Goal: Transaction & Acquisition: Download file/media

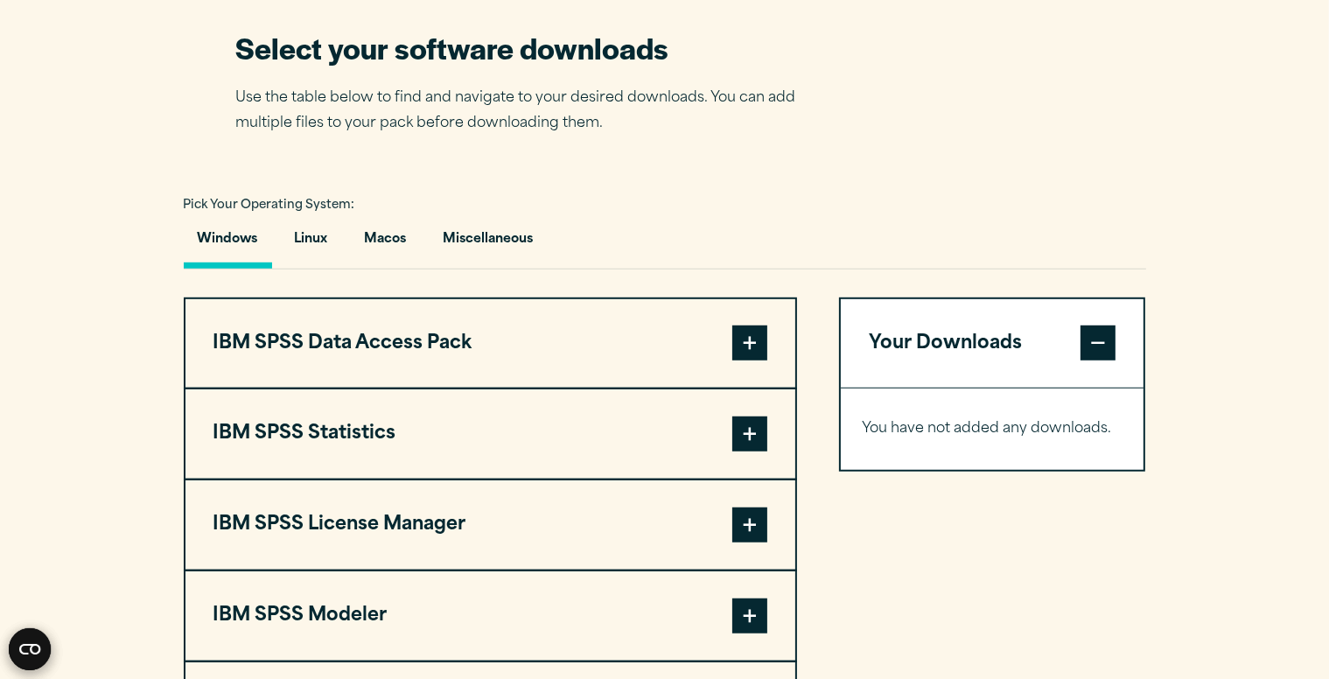
scroll to position [1050, 0]
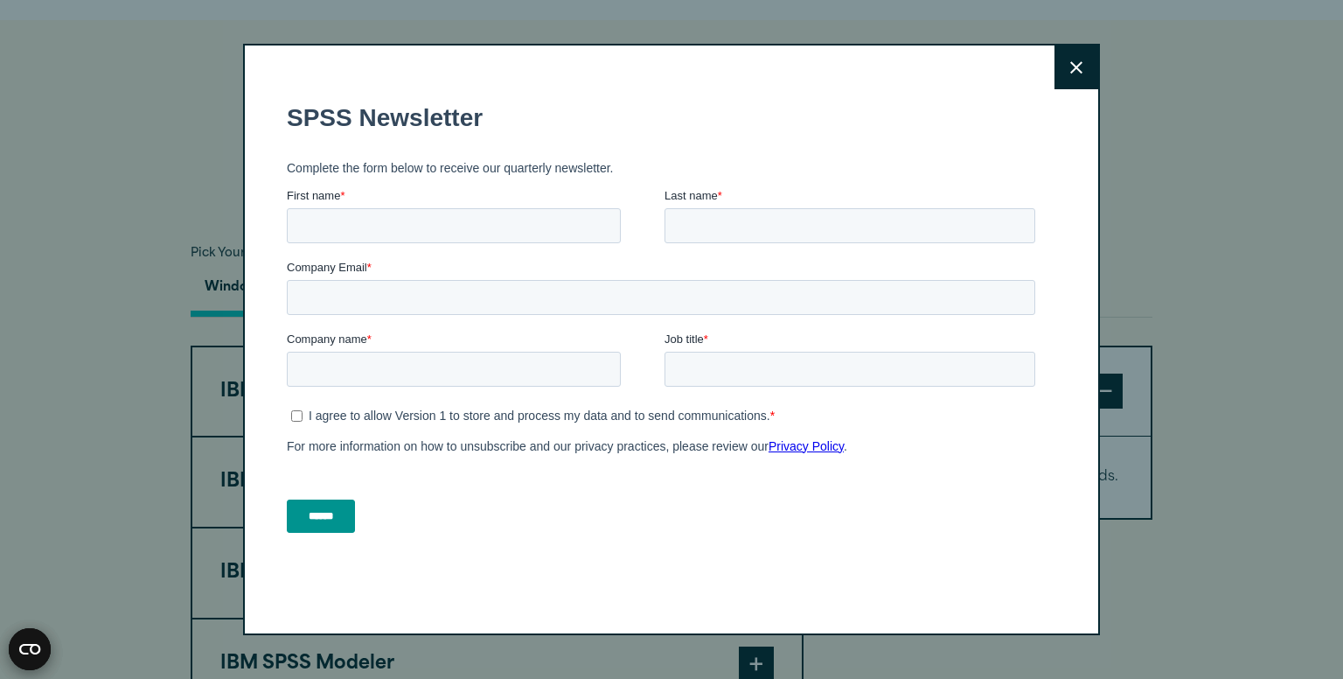
click at [1070, 74] on button "Close" at bounding box center [1077, 67] width 44 height 44
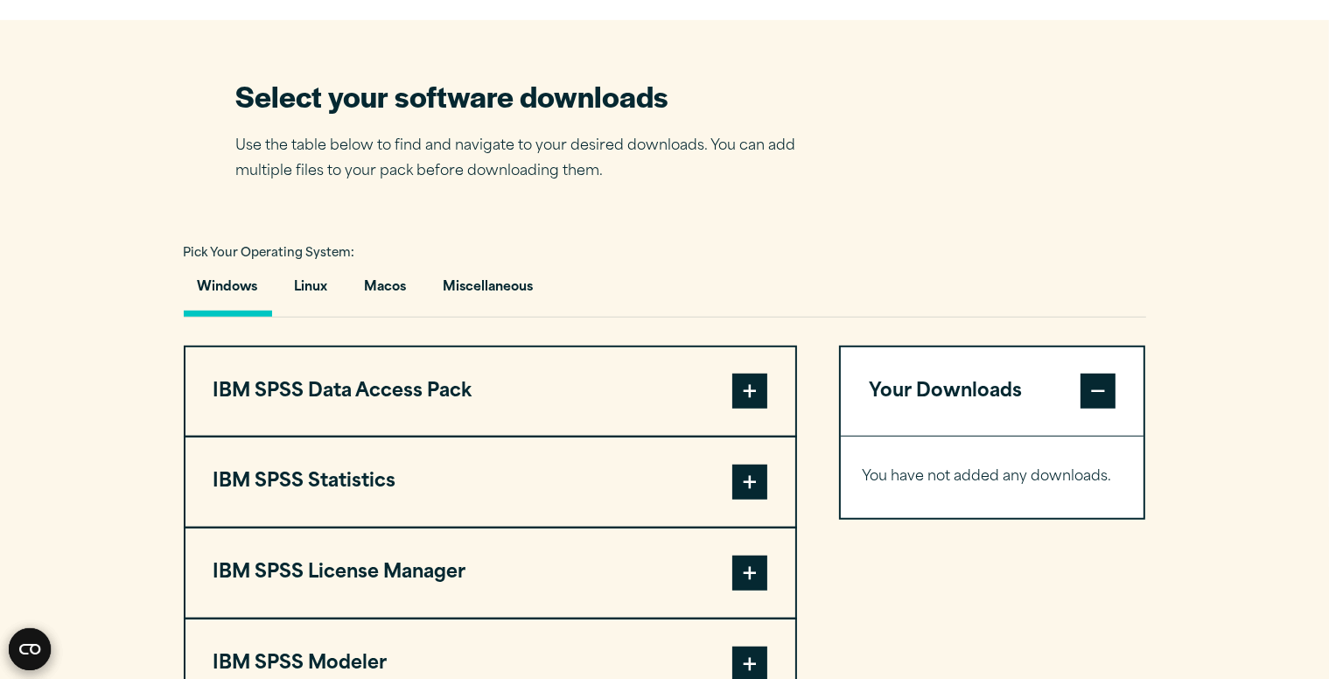
click at [207, 317] on button "Windows" at bounding box center [228, 292] width 88 height 50
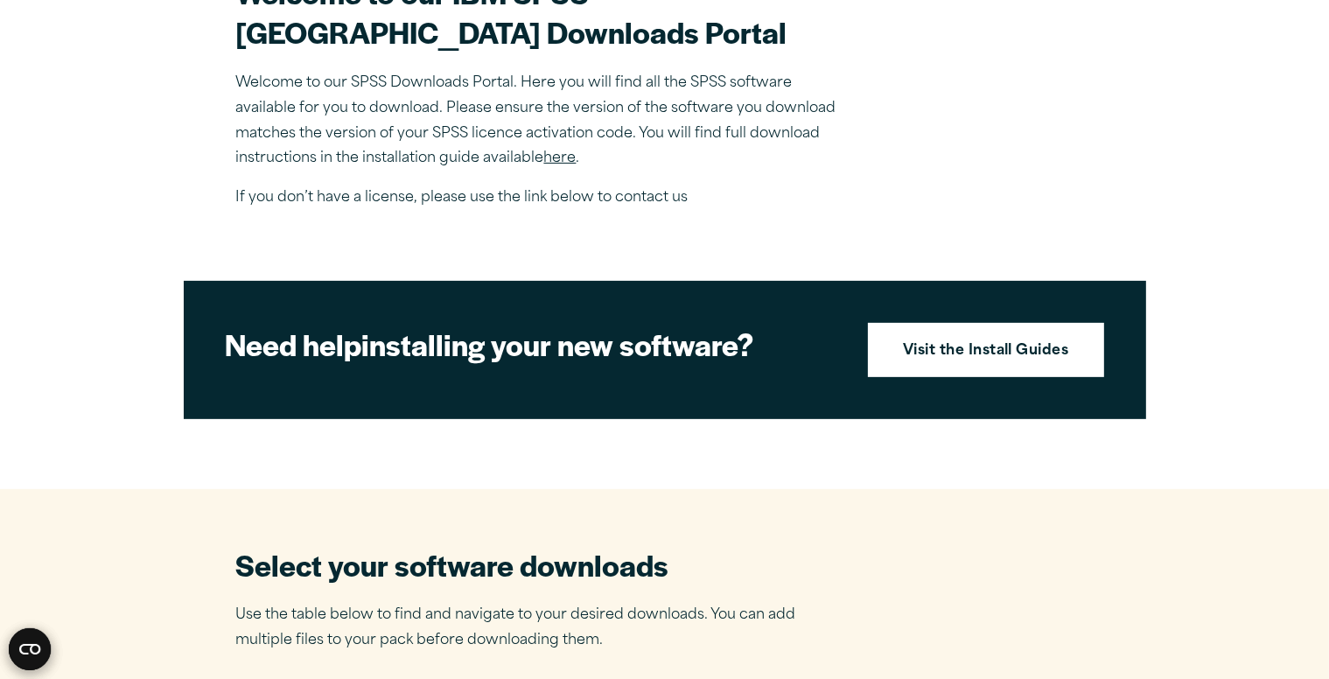
scroll to position [525, 0]
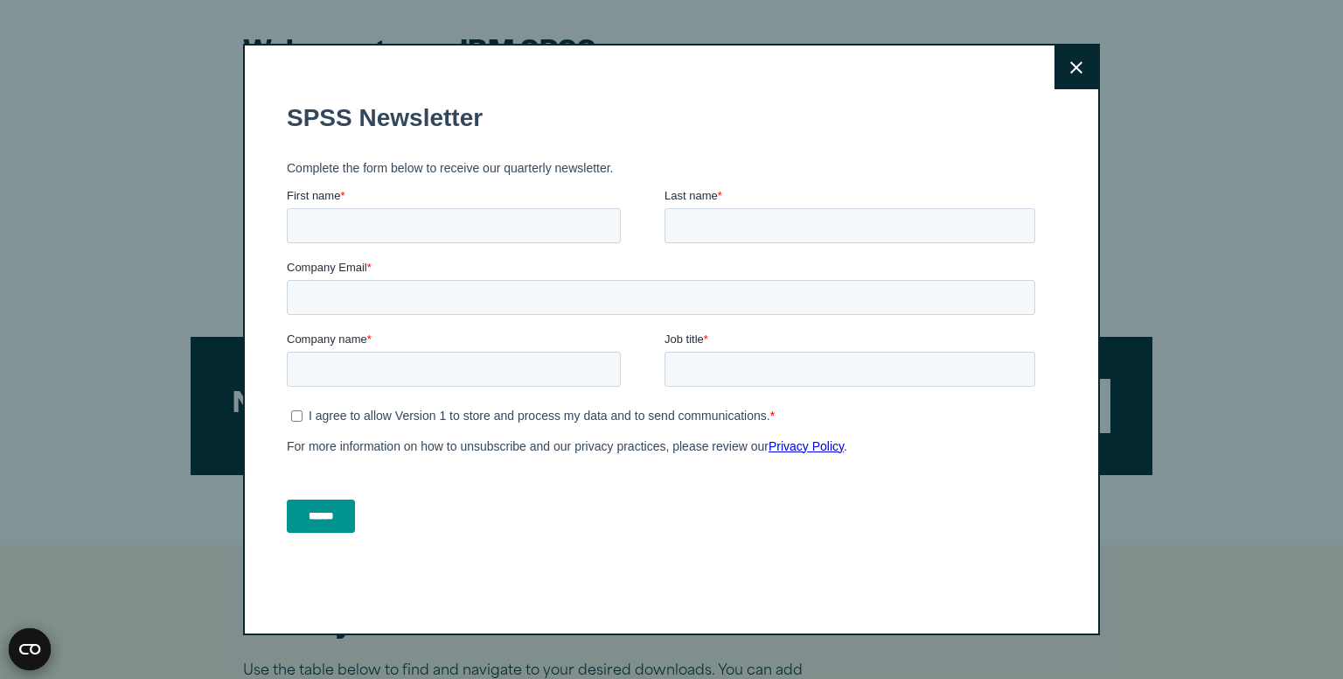
click at [1071, 62] on icon at bounding box center [1077, 67] width 12 height 12
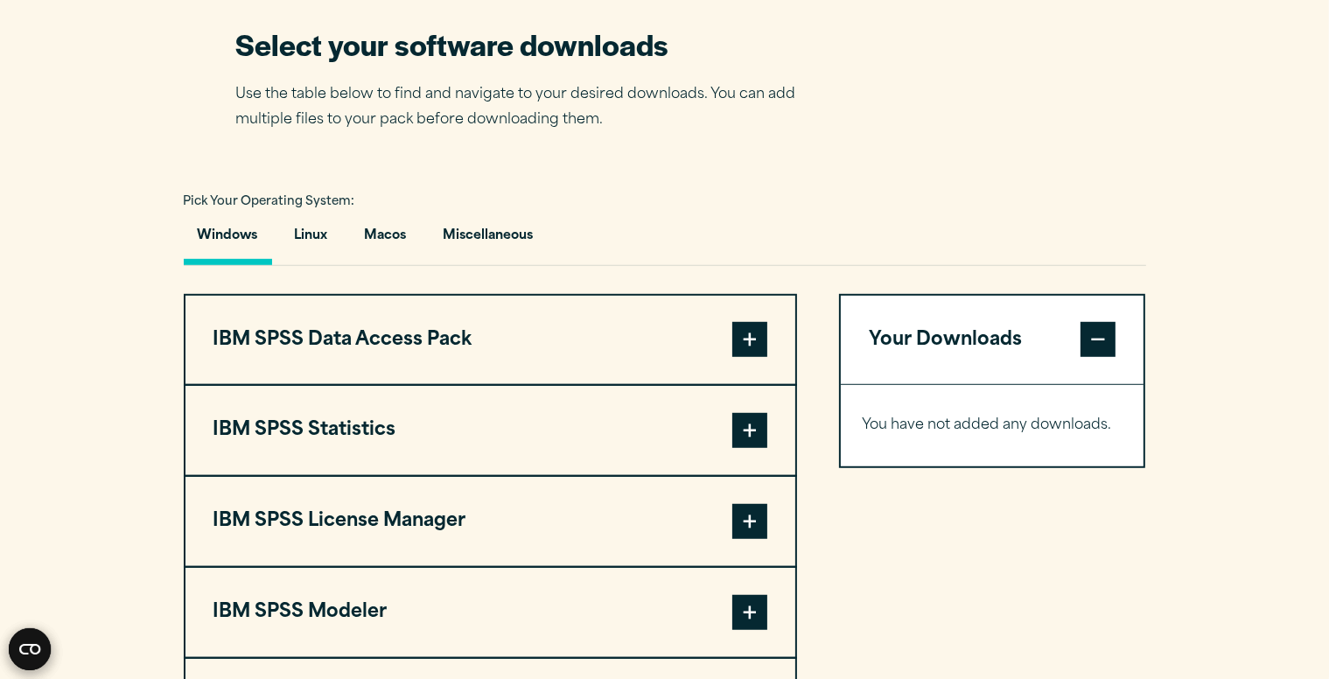
scroll to position [1389, 0]
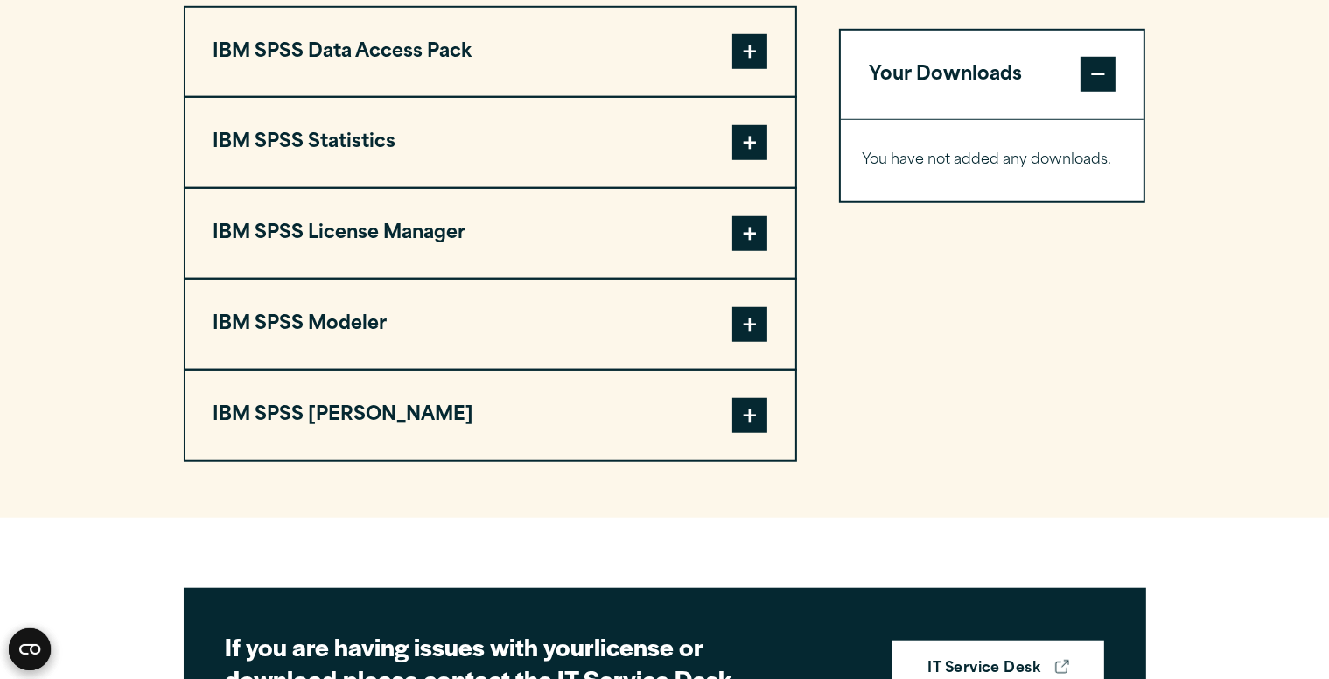
click at [759, 160] on span at bounding box center [749, 142] width 35 height 35
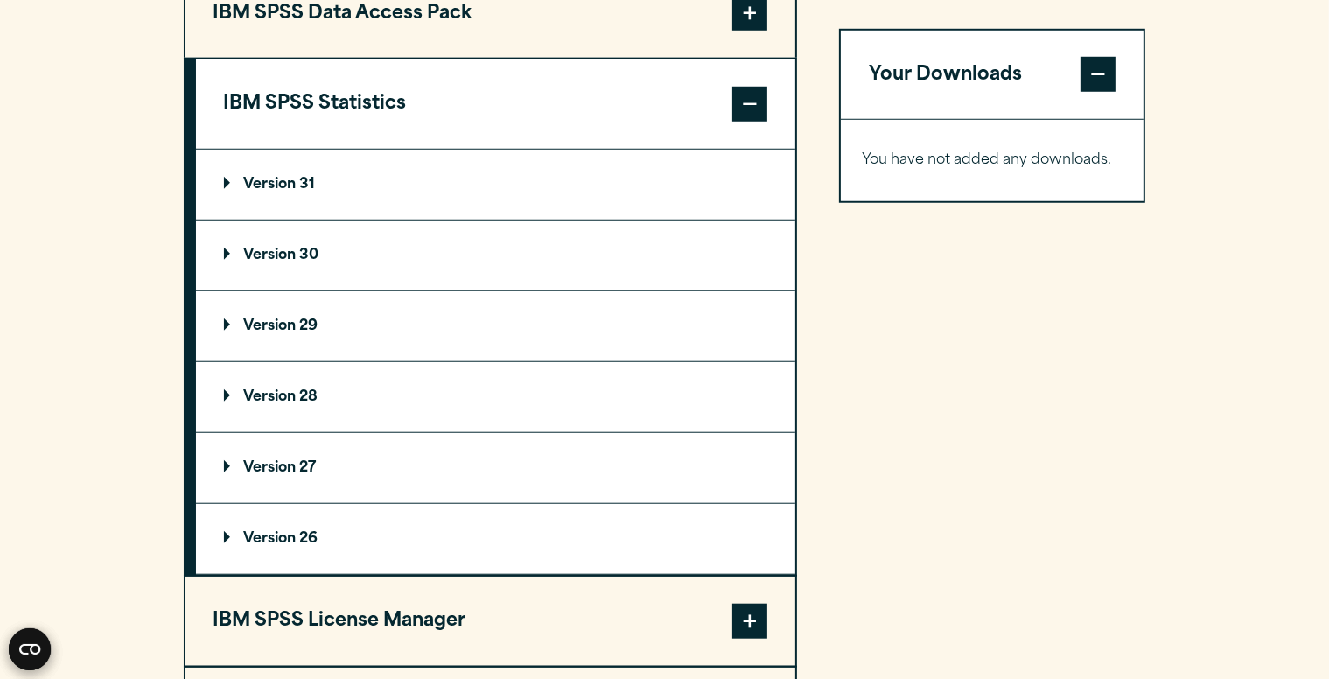
scroll to position [1476, 0]
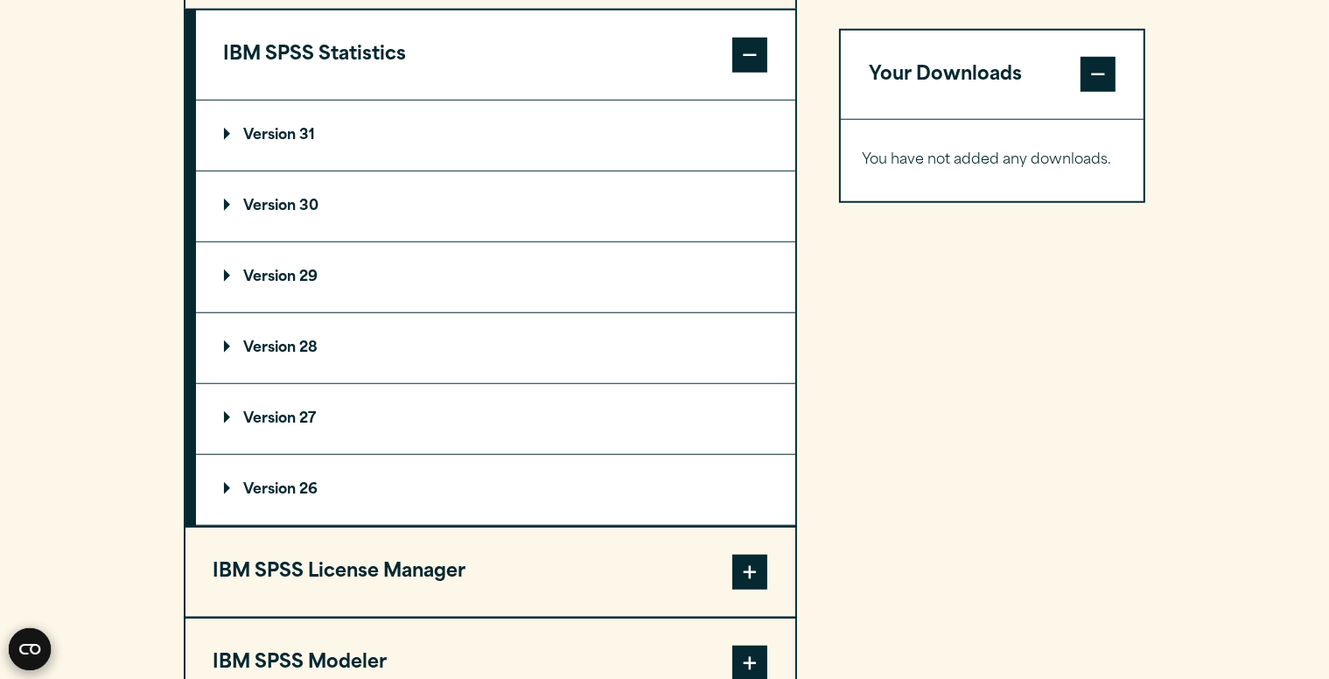
click at [267, 143] on p "Version 31" at bounding box center [270, 136] width 92 height 14
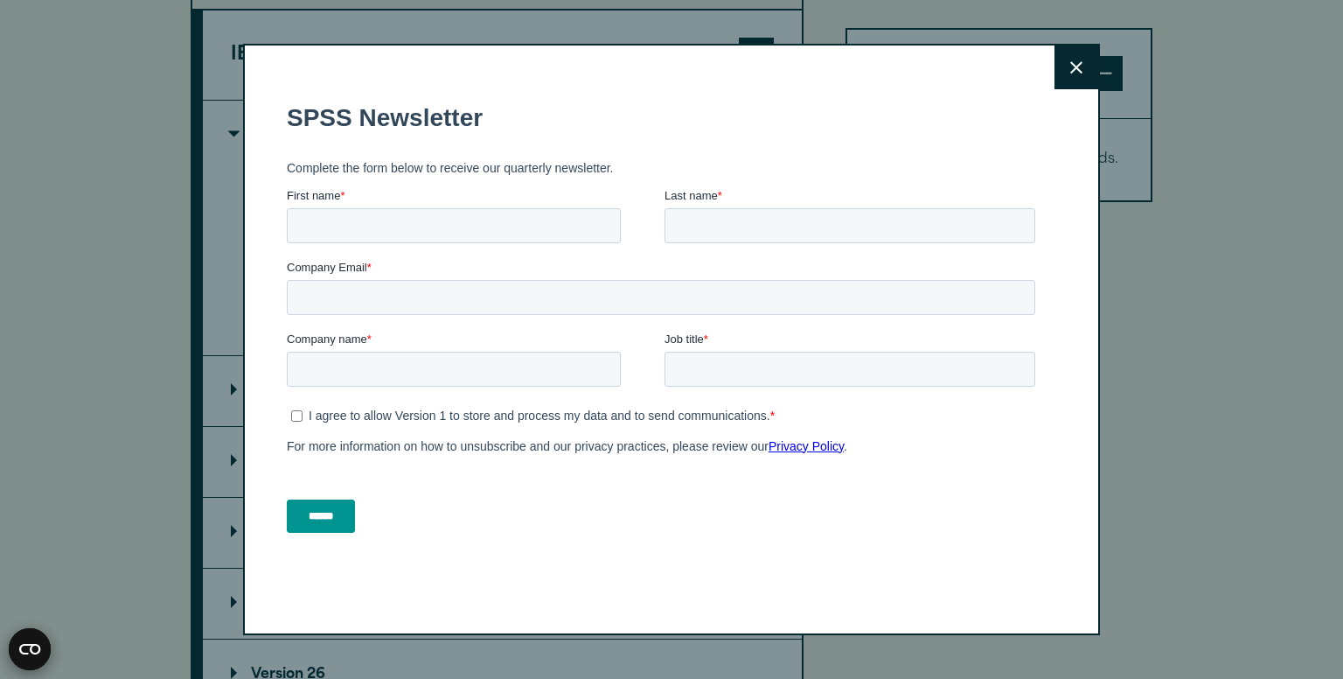
click at [1072, 65] on icon at bounding box center [1077, 67] width 12 height 13
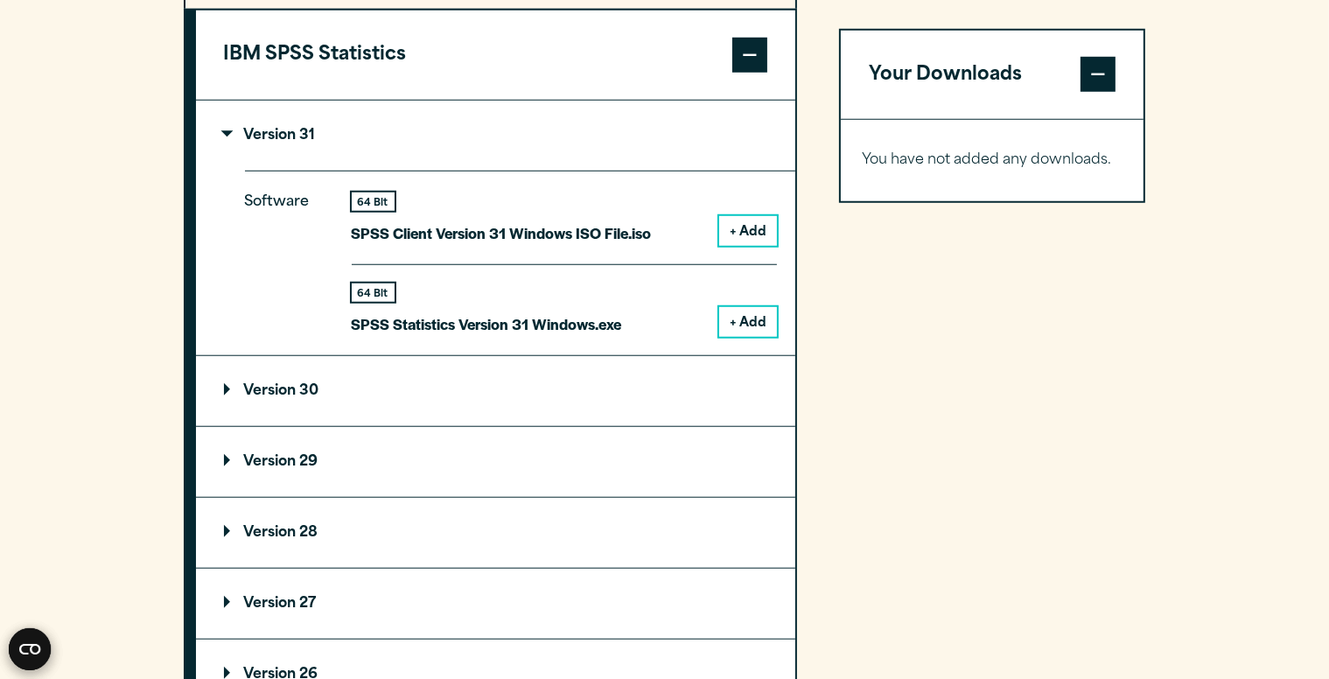
click at [746, 337] on button "+ Add" at bounding box center [748, 322] width 58 height 30
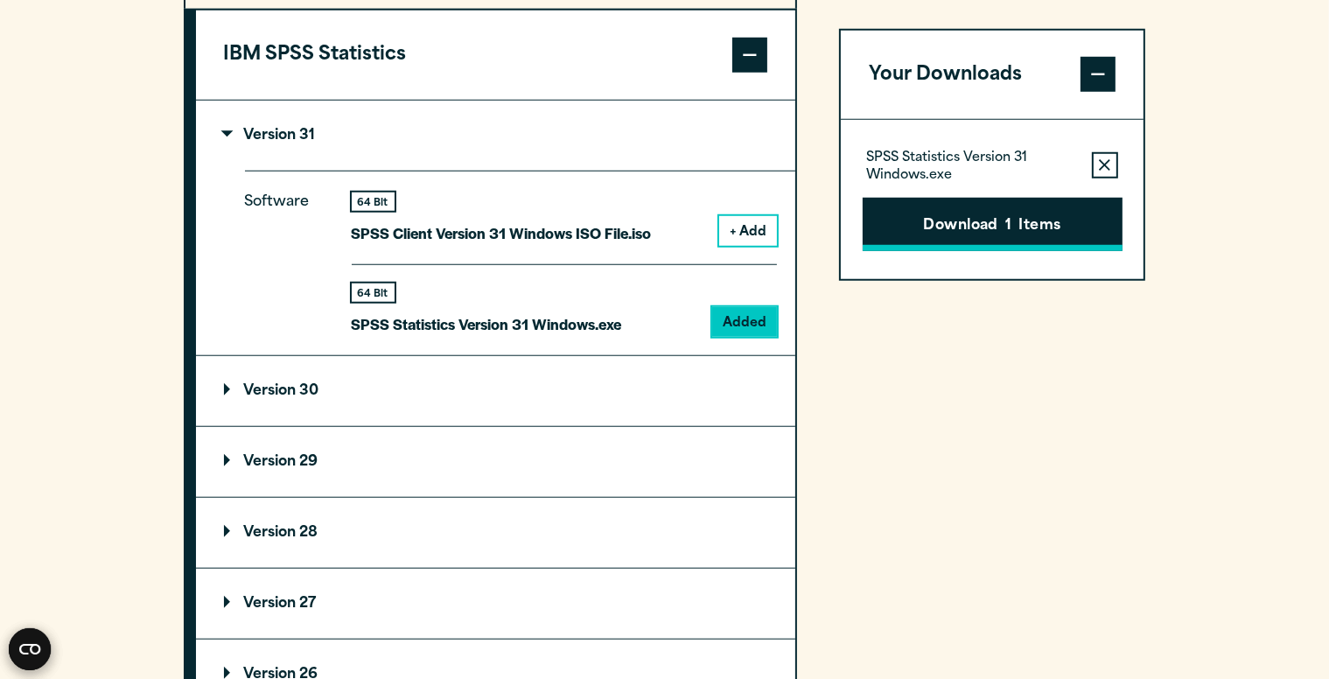
click at [920, 225] on button "Download 1 Items" at bounding box center [992, 224] width 260 height 54
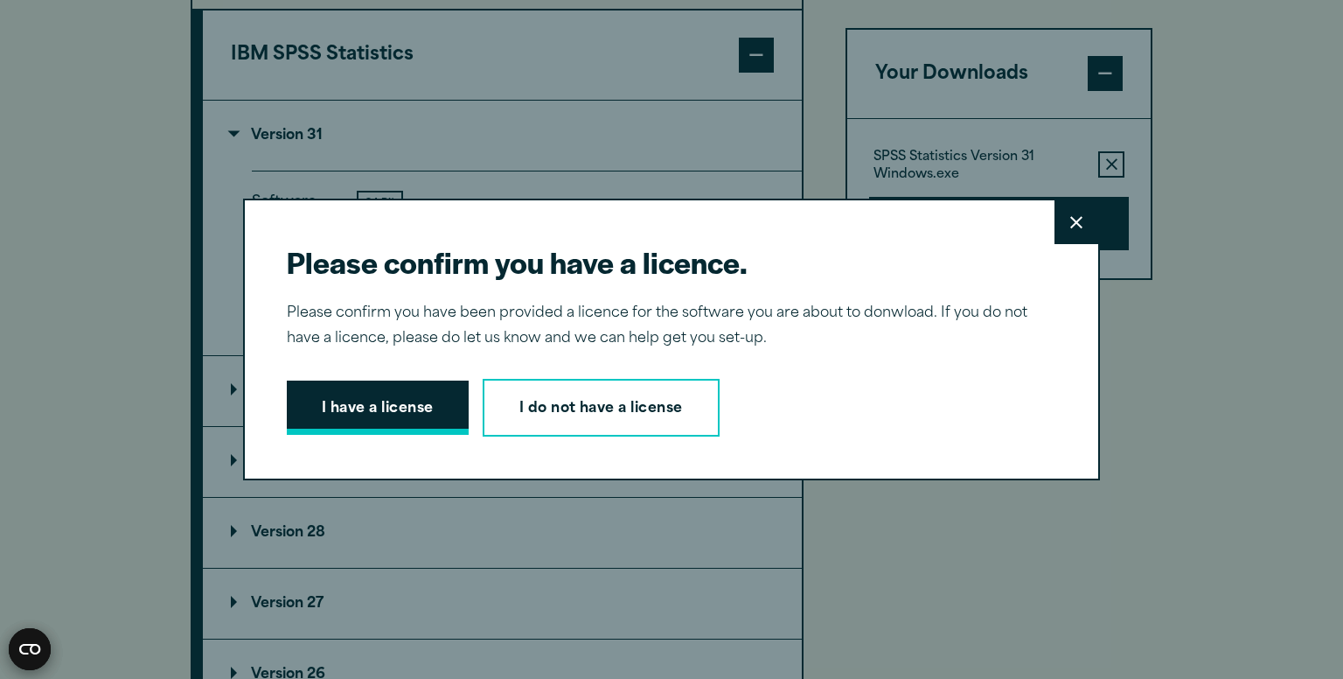
click at [0, 0] on fieldset "Company Email *" at bounding box center [0, 0] width 0 height 0
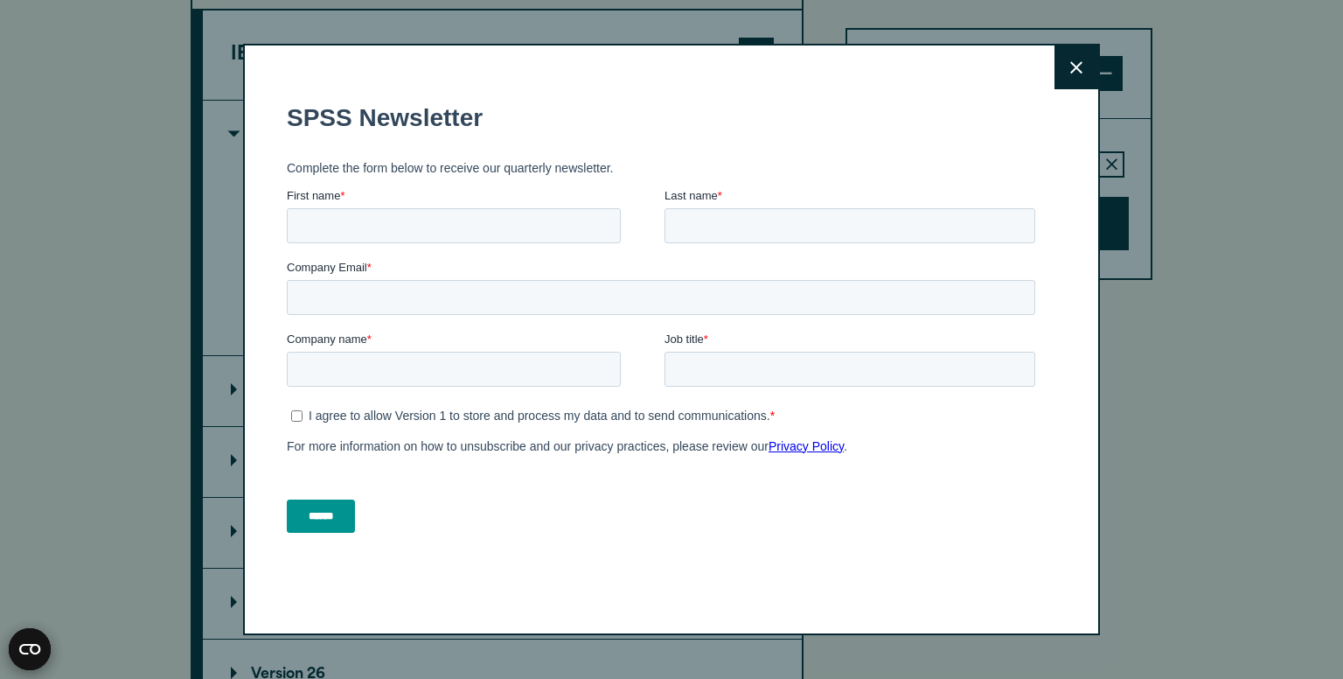
click at [1099, 67] on div "Close" at bounding box center [671, 339] width 857 height 591
click at [1087, 73] on button "Close" at bounding box center [1077, 67] width 44 height 44
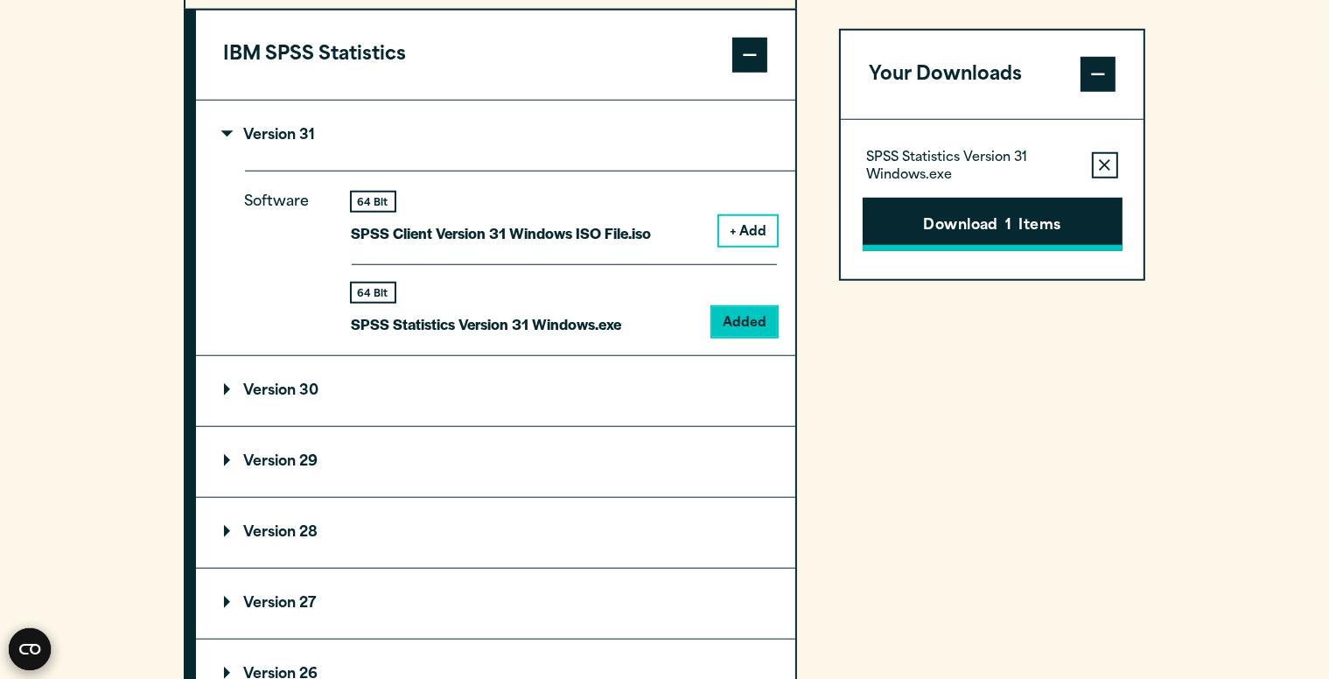
click at [1022, 225] on button "Download 1 Items" at bounding box center [992, 224] width 260 height 54
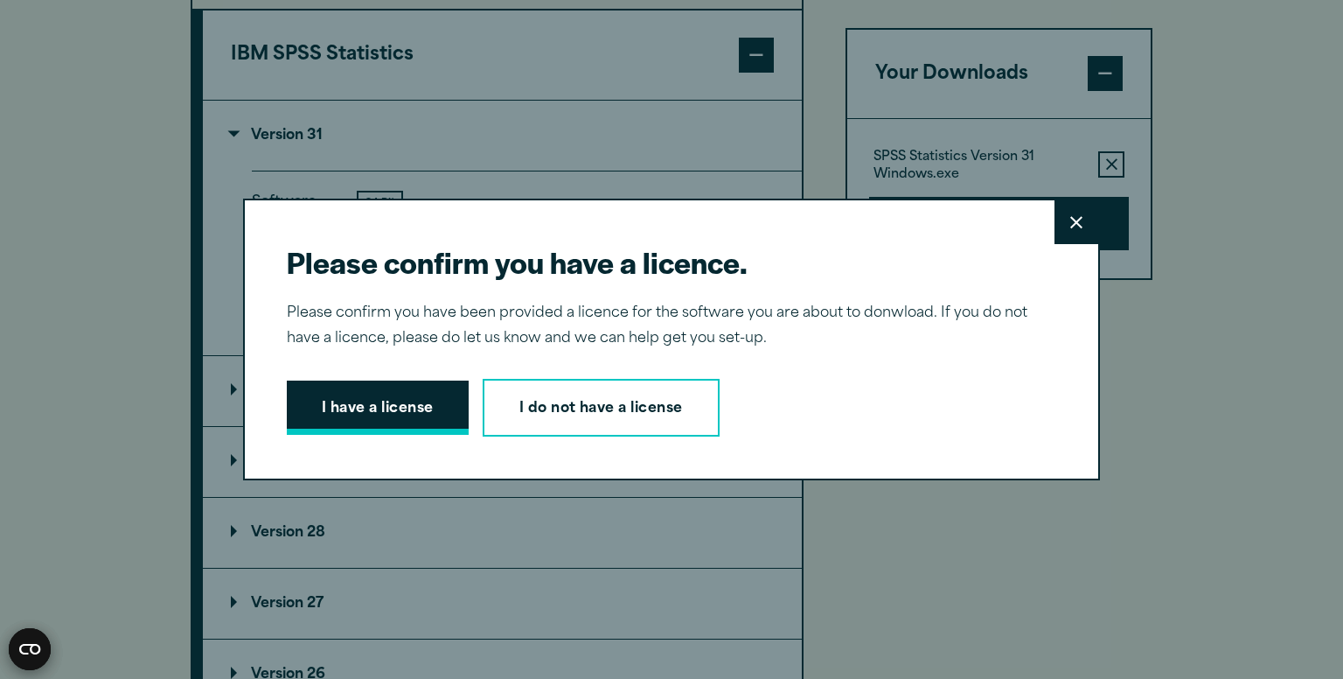
click at [301, 400] on button "I have a license" at bounding box center [378, 407] width 182 height 54
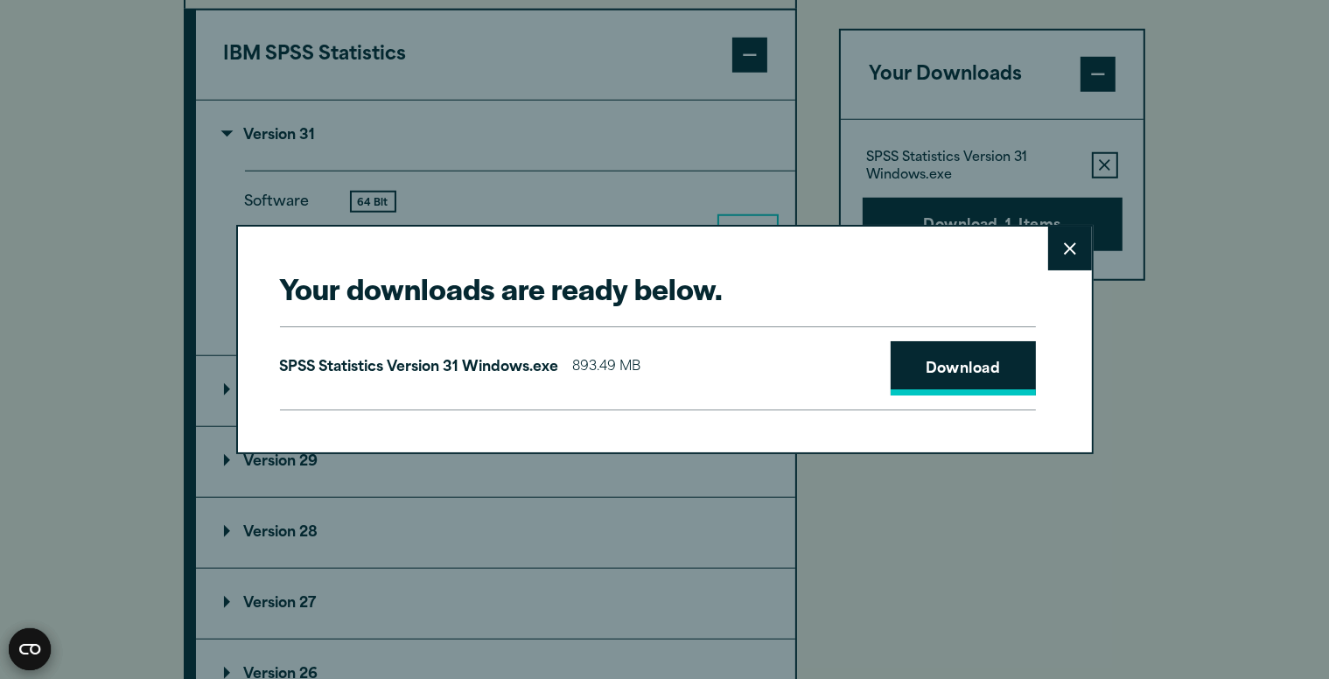
click at [1012, 364] on link "Download" at bounding box center [962, 368] width 145 height 54
click at [1080, 246] on button "Close" at bounding box center [1070, 249] width 44 height 44
